Goal: Information Seeking & Learning: Learn about a topic

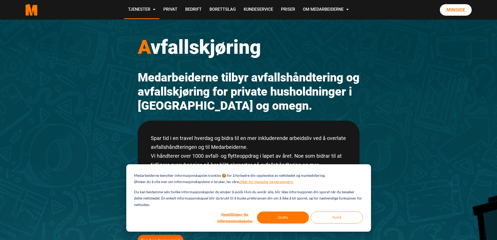
scroll to position [26, 0]
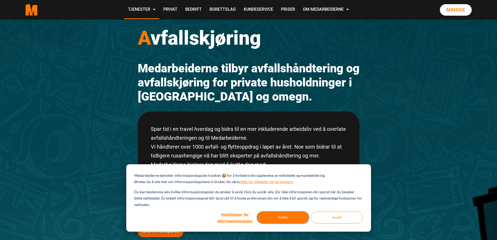
click at [276, 218] on button "Godta" at bounding box center [283, 217] width 52 height 12
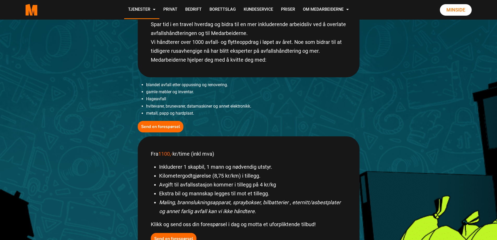
scroll to position [157, 0]
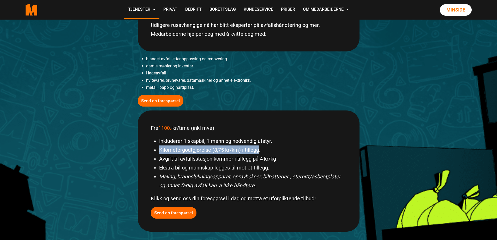
drag, startPoint x: 258, startPoint y: 150, endPoint x: 157, endPoint y: 153, distance: 100.5
click at [157, 153] on ul "Inkluderer 1 skapbil, 1 mann og nødvendig utstyr. Kilometergodtgjørelse (8,75 k…" at bounding box center [249, 162] width 196 height 53
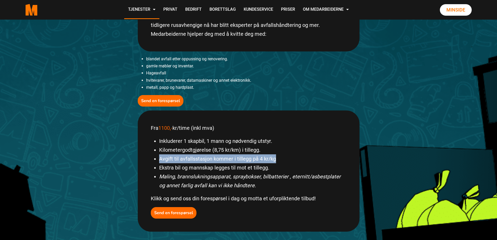
drag, startPoint x: 159, startPoint y: 160, endPoint x: 290, endPoint y: 161, distance: 131.5
click at [290, 161] on li "Avgift til avfallsstasjon kommer i tillegg på 4 kr/kg" at bounding box center [252, 158] width 187 height 9
click at [273, 159] on li "Avgift til avfallsstasjon kommer i tillegg på 4 kr/kg" at bounding box center [252, 158] width 187 height 9
drag, startPoint x: 276, startPoint y: 159, endPoint x: 158, endPoint y: 160, distance: 118.5
click at [158, 160] on ul "Inkluderer 1 skapbil, 1 mann og nødvendig utstyr. Kilometergodtgjørelse (8,75 k…" at bounding box center [249, 162] width 196 height 53
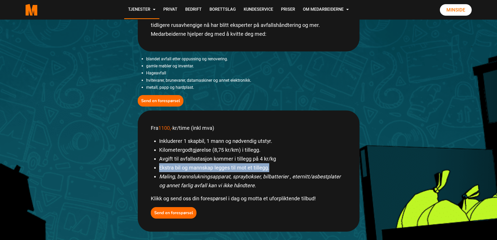
drag, startPoint x: 252, startPoint y: 168, endPoint x: 159, endPoint y: 170, distance: 93.2
click at [159, 170] on ul "Inkluderer 1 skapbil, 1 mann og nødvendig utstyr. Kilometergodtgjørelse (8,75 k…" at bounding box center [249, 162] width 196 height 53
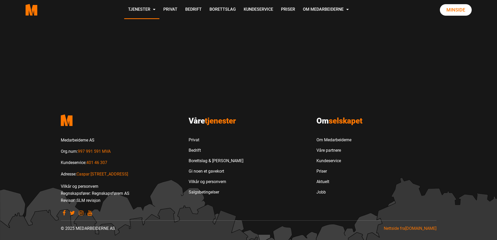
scroll to position [0, 0]
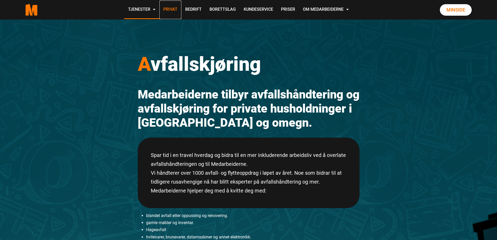
click at [172, 9] on link "Privat" at bounding box center [170, 10] width 22 height 19
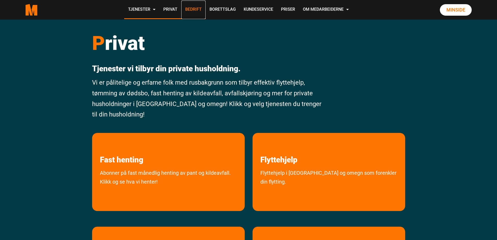
click at [190, 8] on link "Bedrift" at bounding box center [193, 10] width 24 height 19
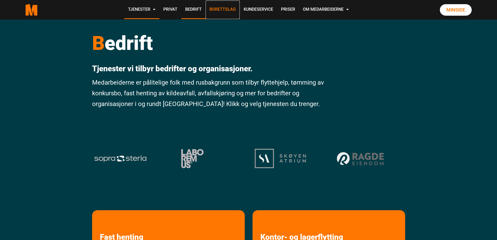
click at [225, 8] on link "Borettslag" at bounding box center [223, 10] width 34 height 19
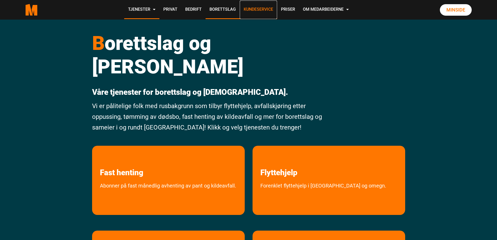
click at [263, 10] on link "Kundeservice" at bounding box center [258, 10] width 37 height 19
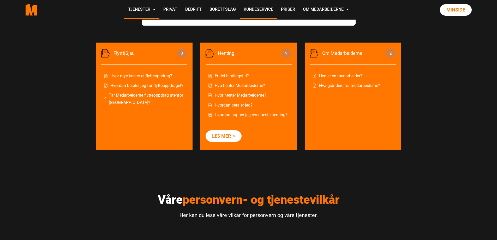
scroll to position [261, 0]
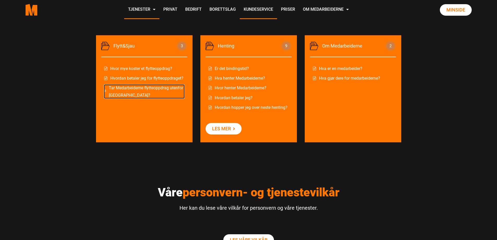
click at [145, 87] on link "Tar Medarbeiderne flytteoppdrag utenfor [GEOGRAPHIC_DATA]?" at bounding box center [144, 91] width 81 height 14
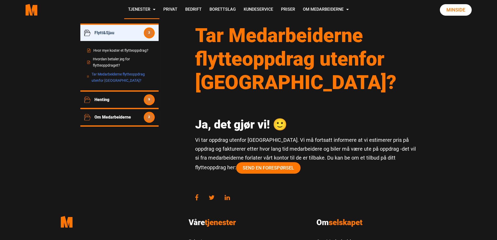
scroll to position [52, 0]
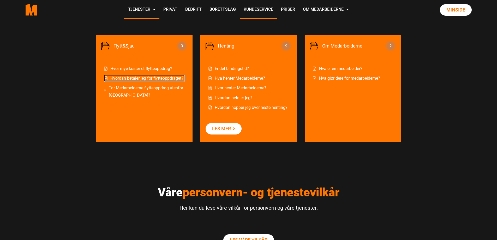
click at [129, 76] on link "Hvordan betaler jeg for flytteoppdraget?" at bounding box center [144, 78] width 81 height 7
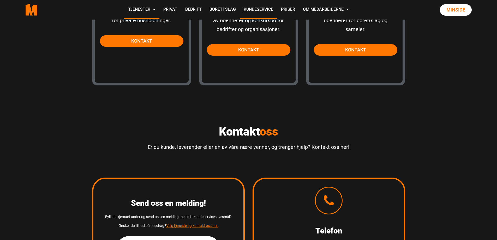
scroll to position [451, 0]
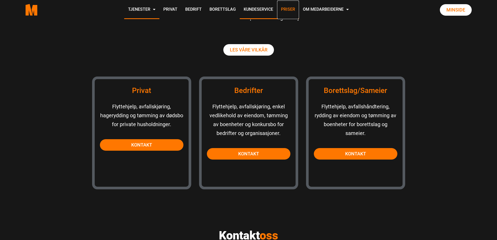
click at [286, 9] on link "Priser" at bounding box center [288, 10] width 22 height 19
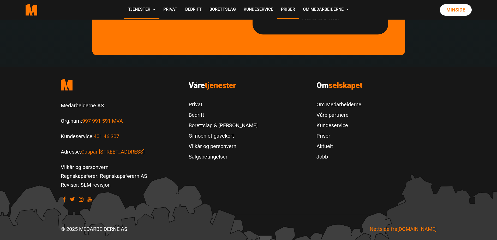
scroll to position [1633, 0]
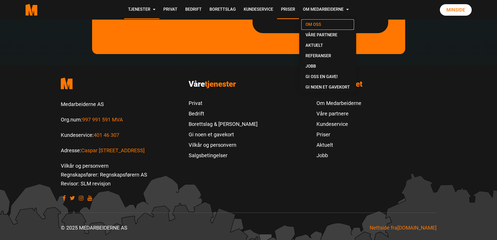
click at [314, 24] on link "Om oss" at bounding box center [327, 24] width 53 height 10
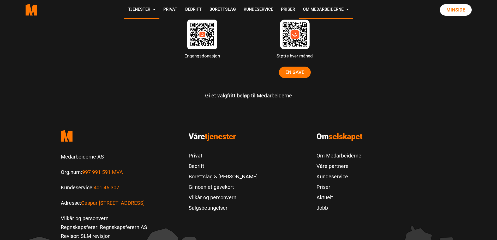
scroll to position [1635, 0]
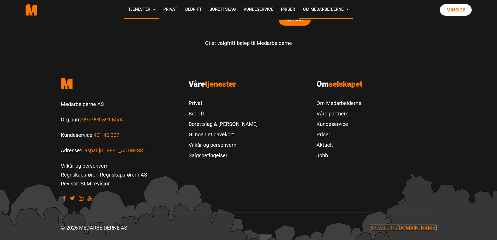
click at [427, 228] on span "[DOMAIN_NAME]" at bounding box center [416, 227] width 39 height 6
